Goal: Check status

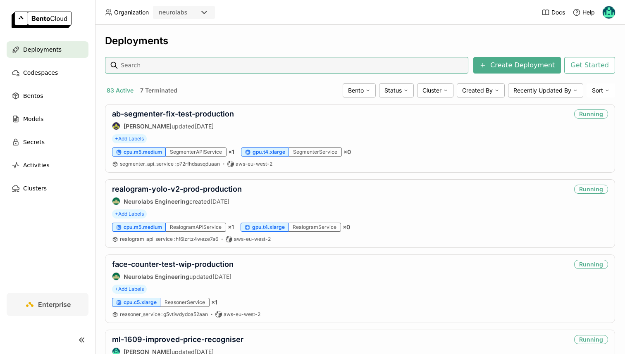
click at [142, 67] on input at bounding box center [292, 65] width 345 height 13
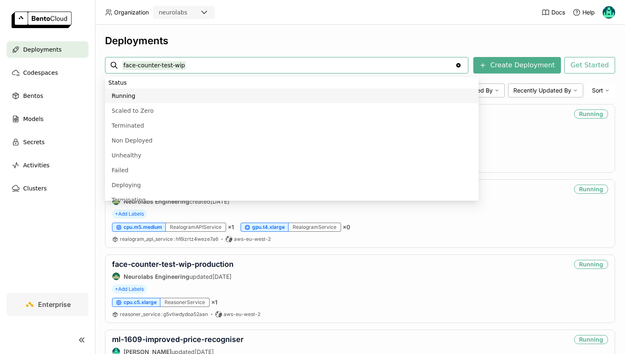
type input "face-counter-test-wip"
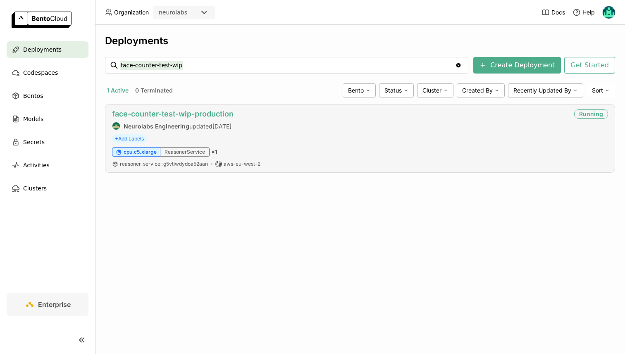
click at [138, 113] on link "face-counter-test-wip-production" at bounding box center [173, 114] width 122 height 9
